Goal: Information Seeking & Learning: Learn about a topic

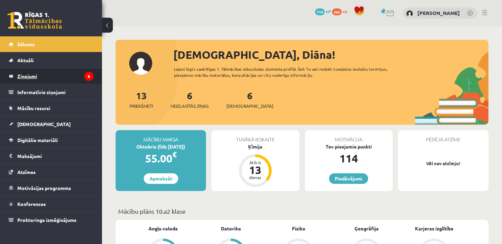
click at [60, 80] on legend "Ziņojumi 6" at bounding box center [55, 76] width 76 height 16
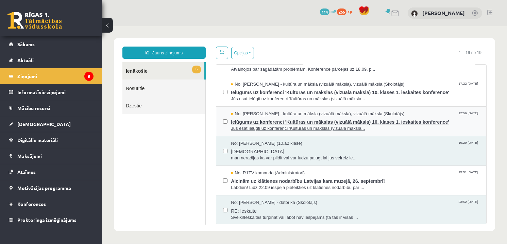
scroll to position [136, 0]
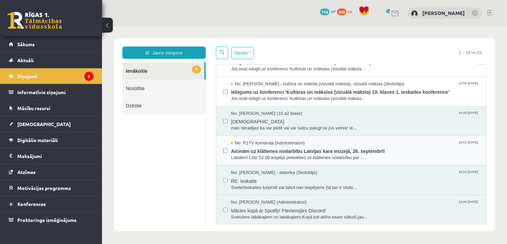
click at [334, 162] on div "No: R1TV komanda (Administratori) 15:51 [DATE] Aicinām uz klātienes nodarbību L…" at bounding box center [351, 151] width 270 height 30
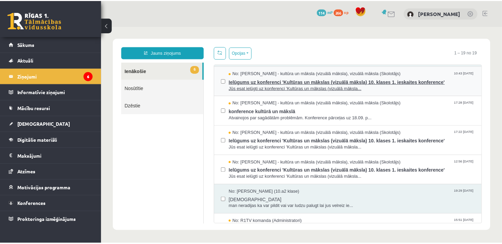
scroll to position [0, 0]
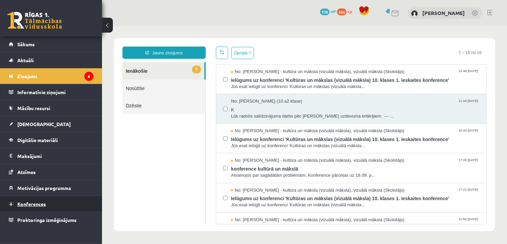
click at [44, 207] on link "Konferences" at bounding box center [51, 204] width 85 height 16
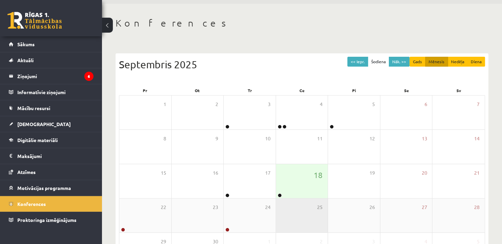
scroll to position [68, 0]
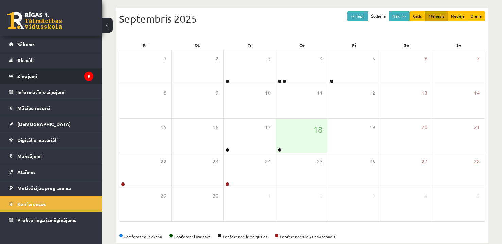
click at [66, 77] on legend "Ziņojumi 6" at bounding box center [55, 76] width 76 height 16
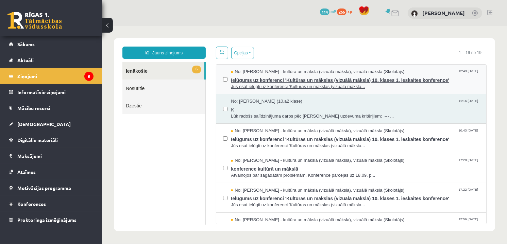
click at [282, 83] on span "Jūs esat ielūgti uz konferenci 'Kultūras un mākslas (vizuālā māksla..." at bounding box center [355, 86] width 249 height 6
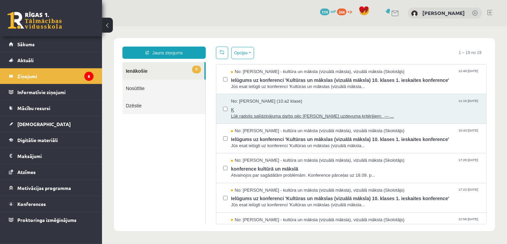
click at [255, 104] on span "K" at bounding box center [355, 108] width 249 height 9
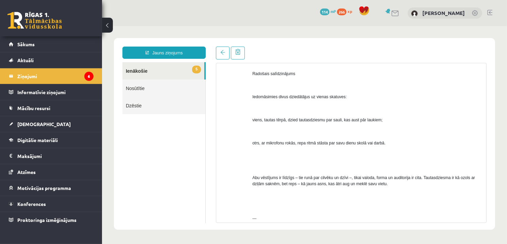
scroll to position [592, 0]
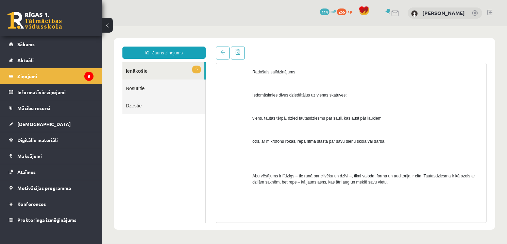
click at [157, 72] on link "5 Ienākošie" at bounding box center [163, 70] width 82 height 17
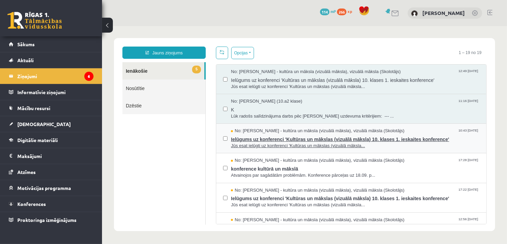
scroll to position [0, 0]
click at [307, 143] on span "Jūs esat ielūgti uz konferenci 'Kultūras un mākslas (vizuālā māksla..." at bounding box center [355, 146] width 249 height 6
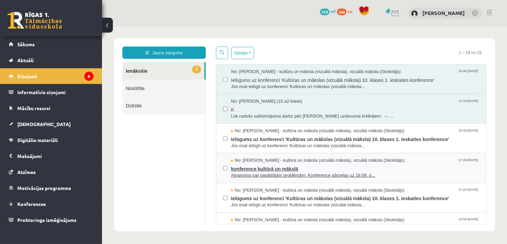
click at [287, 173] on span "Atvainojos par sagādātām problēmām. Konference pārceļas uz 18.09. p..." at bounding box center [355, 175] width 249 height 6
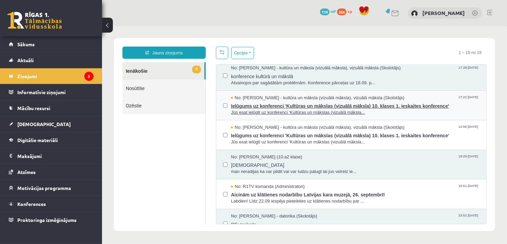
scroll to position [136, 0]
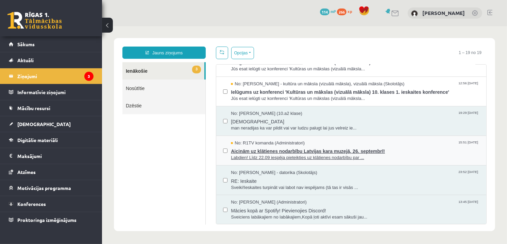
click at [277, 152] on span "Aicinām uz klātienes nodarbību Latvijas kara muzejā, 26. septembrī!" at bounding box center [355, 150] width 249 height 9
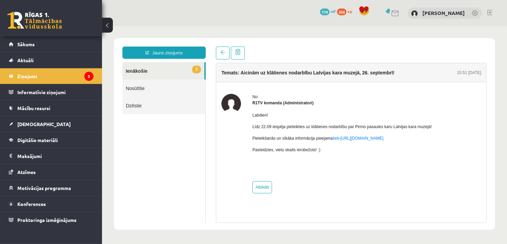
scroll to position [0, 0]
click at [183, 73] on link "2 Ienākošie" at bounding box center [163, 70] width 82 height 17
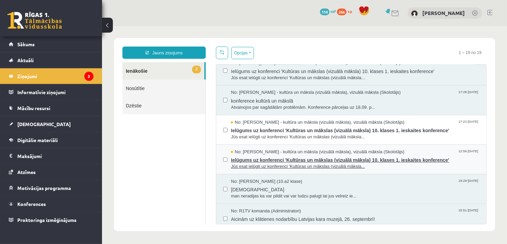
click at [276, 159] on span "Ielūgums uz konferenci 'Kultūras un mākslas (vizuālā māksla) 10. klases 1. iesk…" at bounding box center [355, 159] width 249 height 9
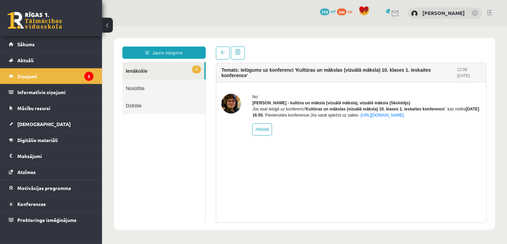
click at [180, 72] on link "1 Ienākošie" at bounding box center [163, 70] width 82 height 17
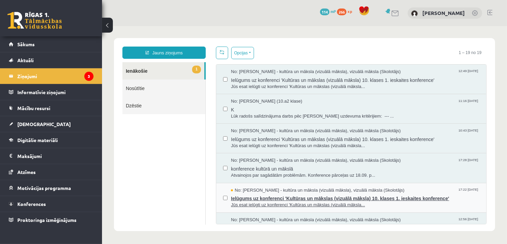
click at [273, 202] on span "Jūs esat ielūgti uz konferenci 'Kultūras un mākslas (vizuālā māksla..." at bounding box center [355, 205] width 249 height 6
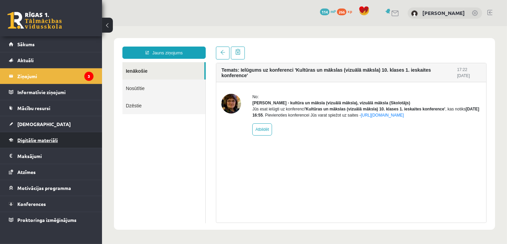
click at [38, 143] on link "Digitālie materiāli" at bounding box center [51, 140] width 85 height 16
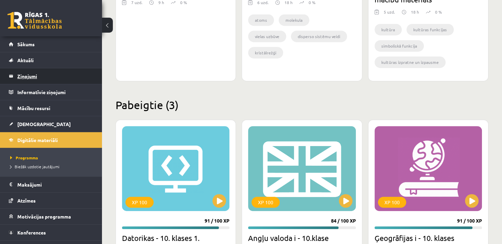
scroll to position [329, 0]
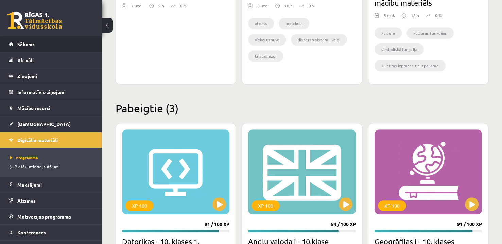
click at [38, 45] on link "Sākums" at bounding box center [51, 44] width 85 height 16
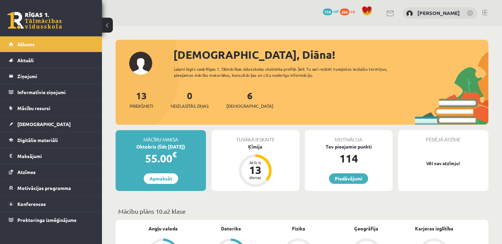
scroll to position [102, 0]
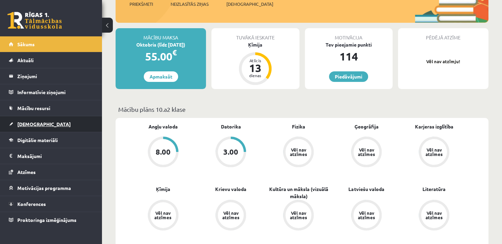
click at [83, 117] on link "[DEMOGRAPHIC_DATA]" at bounding box center [51, 124] width 85 height 16
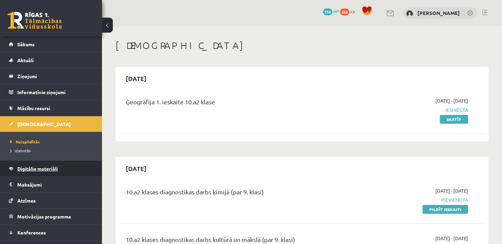
click at [48, 171] on link "Digitālie materiāli" at bounding box center [51, 169] width 85 height 16
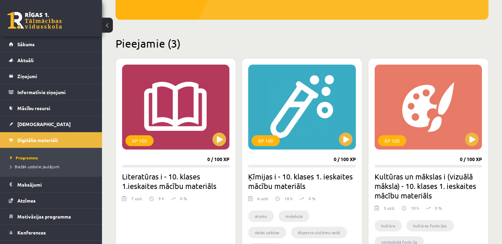
scroll to position [136, 0]
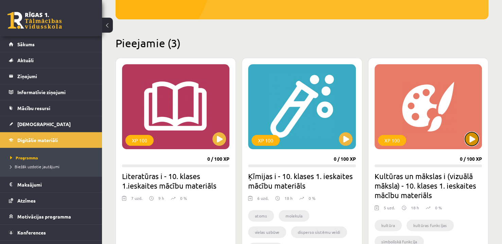
click at [472, 143] on button at bounding box center [472, 139] width 14 height 14
